Goal: Task Accomplishment & Management: Complete application form

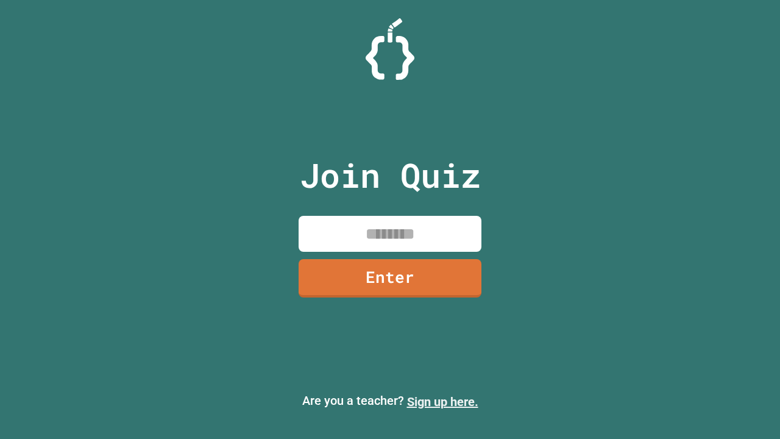
click at [443, 402] on link "Sign up here." at bounding box center [442, 401] width 71 height 15
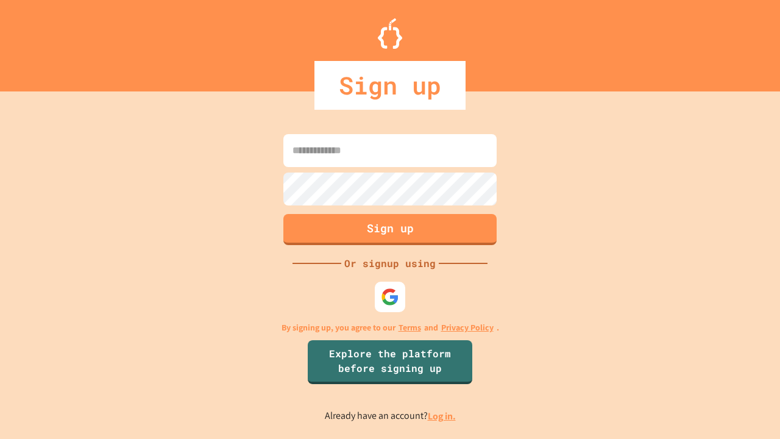
click at [443, 416] on link "Log in." at bounding box center [442, 416] width 28 height 13
